Goal: Task Accomplishment & Management: Complete application form

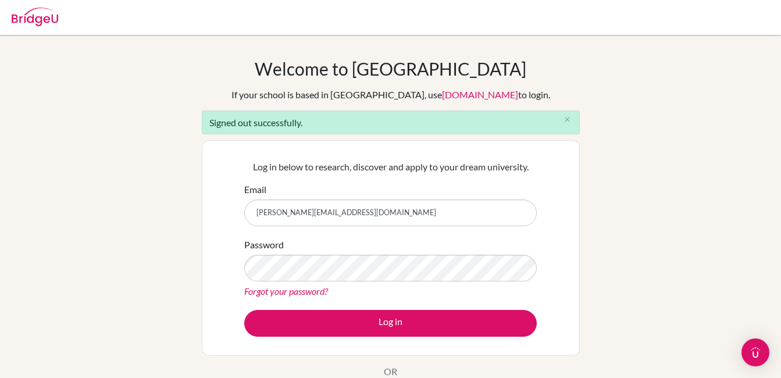
type input "[EMAIL_ADDRESS][DOMAIN_NAME]"
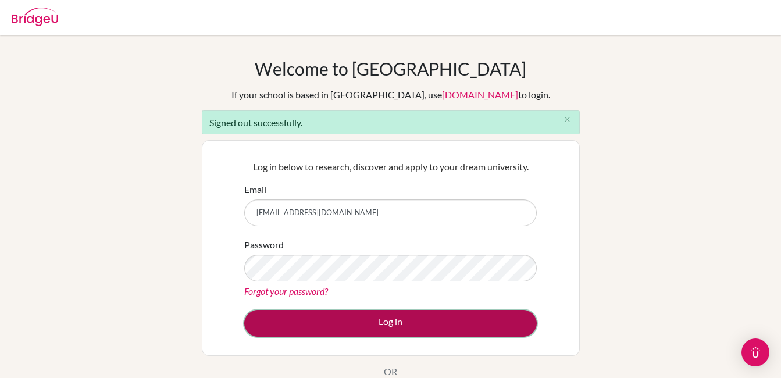
click at [386, 319] on button "Log in" at bounding box center [390, 323] width 292 height 27
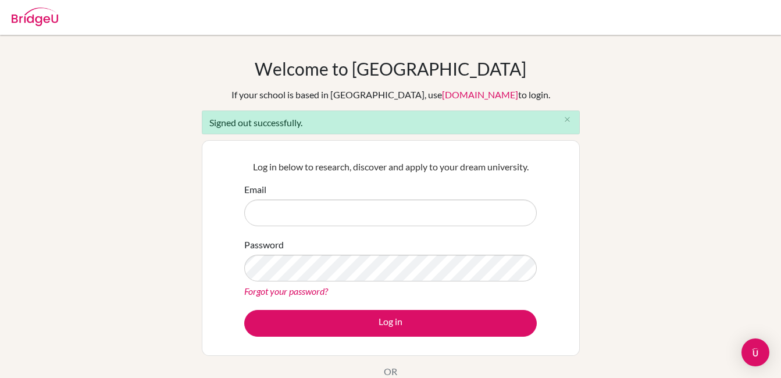
type input "[EMAIL_ADDRESS][DOMAIN_NAME]"
click at [412, 209] on input "[EMAIL_ADDRESS][DOMAIN_NAME]" at bounding box center [390, 212] width 292 height 27
click at [173, 281] on div "Welcome to [GEOGRAPHIC_DATA] If your school is based in [GEOGRAPHIC_DATA], use …" at bounding box center [390, 263] width 781 height 410
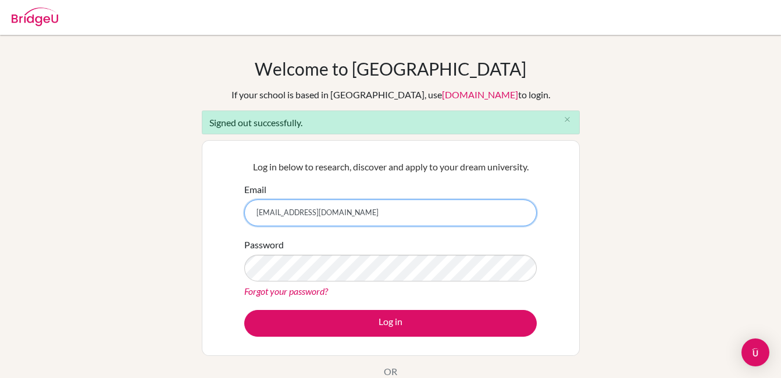
click at [408, 222] on input "[EMAIL_ADDRESS][DOMAIN_NAME]" at bounding box center [390, 212] width 292 height 27
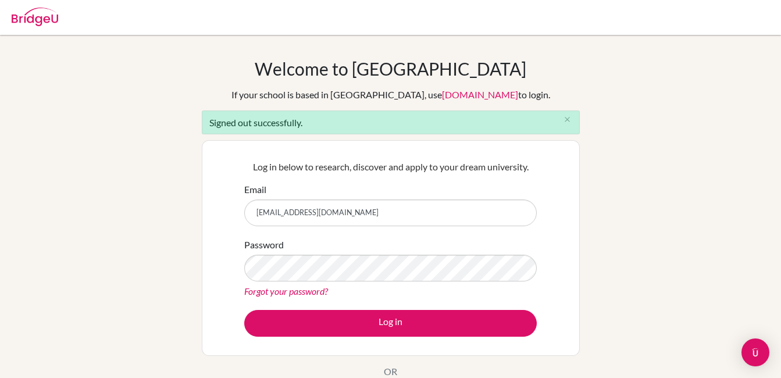
click at [619, 227] on div "Welcome to [GEOGRAPHIC_DATA] If your school is based in [GEOGRAPHIC_DATA], use …" at bounding box center [390, 263] width 781 height 410
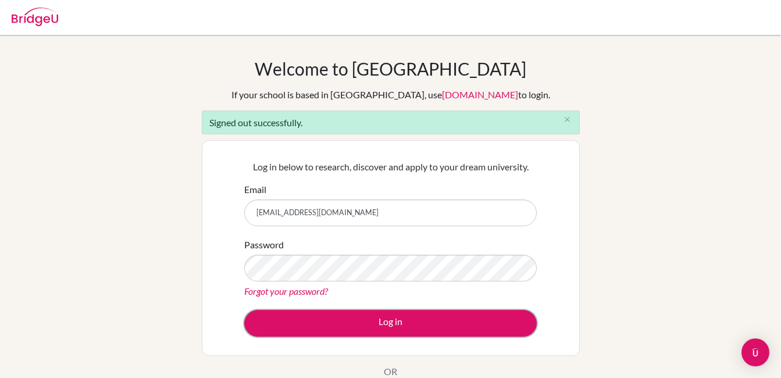
drag, startPoint x: 401, startPoint y: 322, endPoint x: 502, endPoint y: 302, distance: 103.0
click at [405, 322] on button "Log in" at bounding box center [390, 323] width 292 height 27
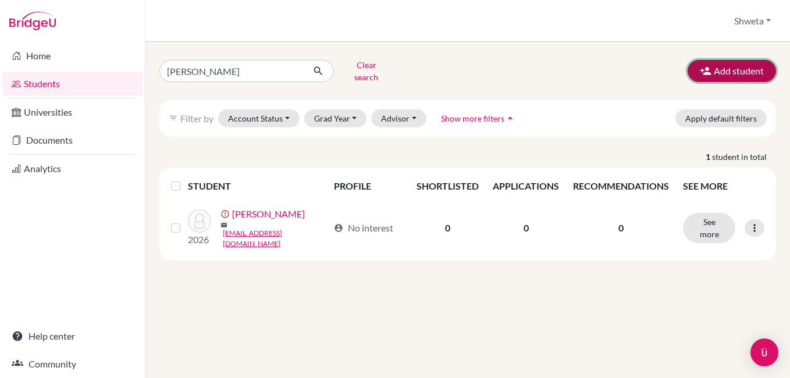
click at [728, 71] on button "Add student" at bounding box center [731, 71] width 88 height 22
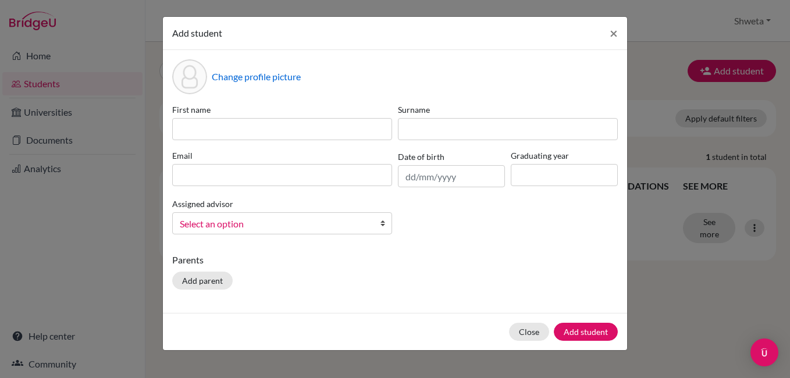
click at [242, 118] on div "First name" at bounding box center [282, 122] width 226 height 37
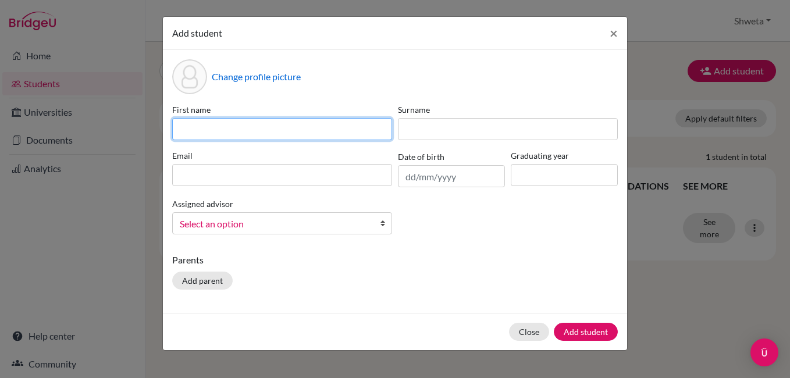
click at [242, 129] on input at bounding box center [282, 129] width 220 height 22
type input "t"
type input "TVESHA"
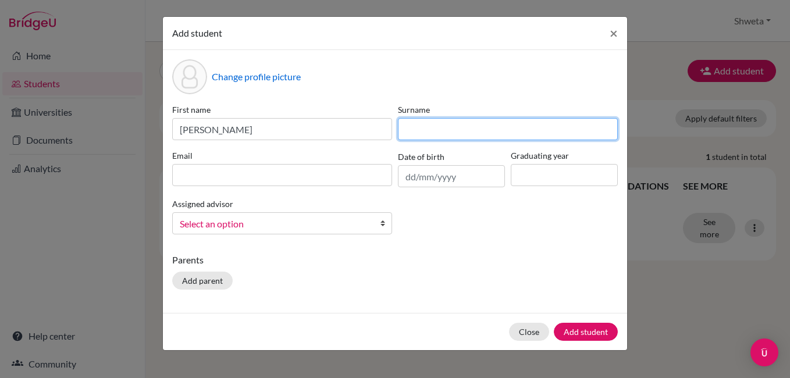
click at [423, 130] on input at bounding box center [508, 129] width 220 height 22
drag, startPoint x: 460, startPoint y: 128, endPoint x: 470, endPoint y: 127, distance: 10.0
click at [470, 127] on input "mAHAPATRA" at bounding box center [508, 129] width 220 height 22
drag, startPoint x: 419, startPoint y: 130, endPoint x: 404, endPoint y: 130, distance: 15.7
click at [404, 130] on input "mAHAPATRO" at bounding box center [508, 129] width 220 height 22
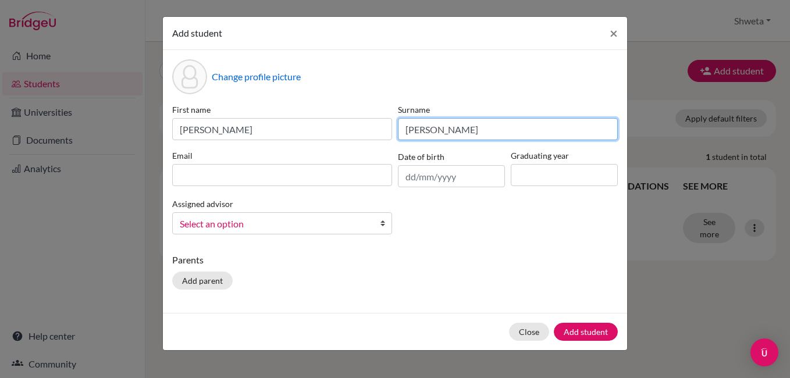
drag, startPoint x: 412, startPoint y: 127, endPoint x: 400, endPoint y: 127, distance: 11.6
click at [400, 127] on input "mAHAPATRO" at bounding box center [508, 129] width 220 height 22
type input "MAHAPATRO"
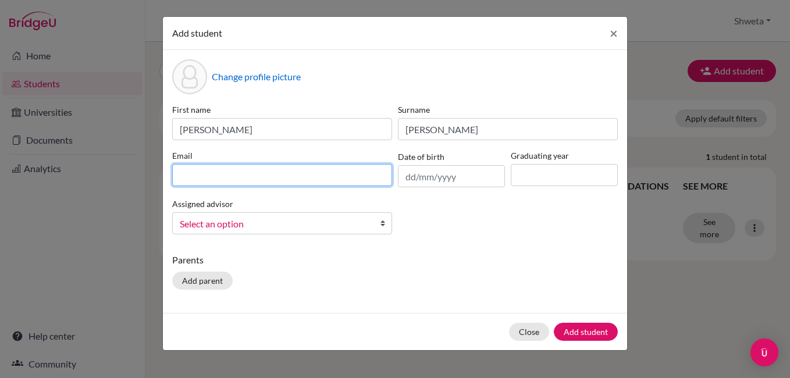
click at [225, 170] on input at bounding box center [282, 175] width 220 height 22
type input "tveshamahapatro@gmail.com"
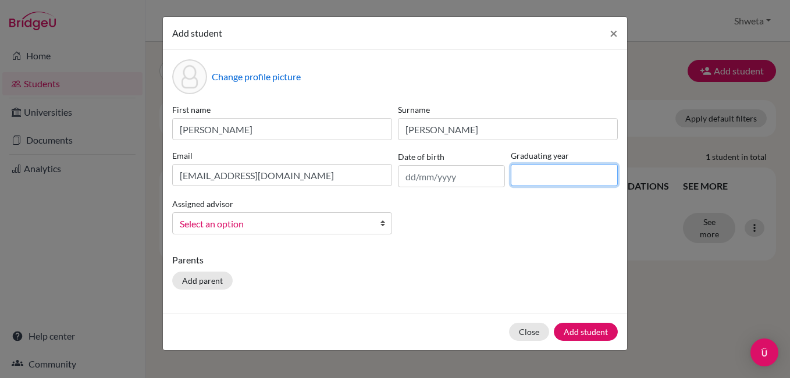
click at [525, 170] on input at bounding box center [564, 175] width 107 height 22
type input "2029"
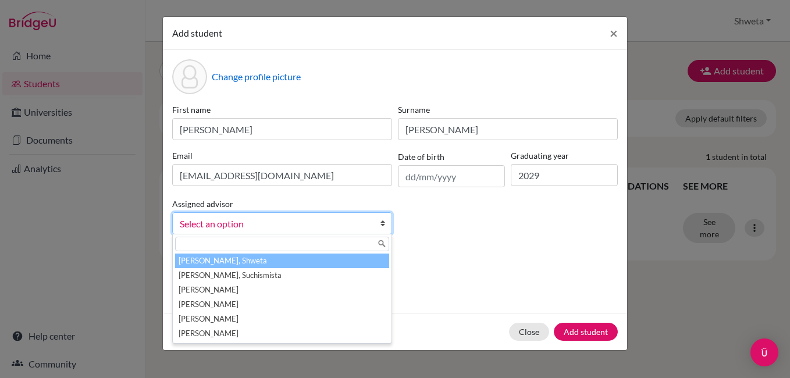
click at [255, 226] on span "Select an option" at bounding box center [275, 223] width 190 height 15
click at [231, 265] on li "Chhotray, Shweta" at bounding box center [282, 261] width 214 height 15
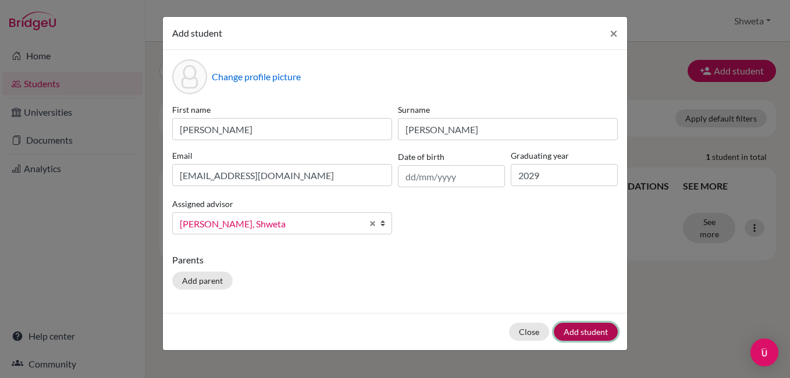
click at [598, 332] on button "Add student" at bounding box center [586, 332] width 64 height 18
